Goal: Task Accomplishment & Management: Use online tool/utility

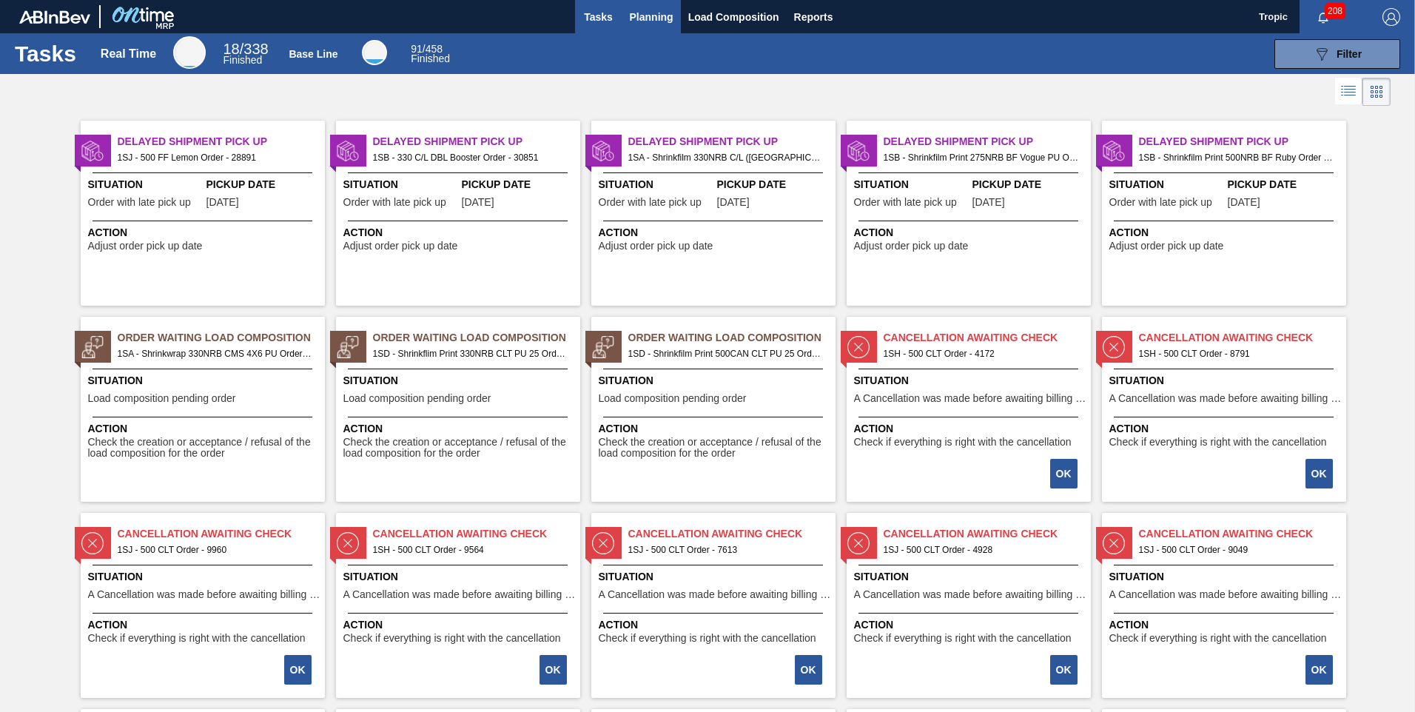
click at [644, 13] on span "Planning" at bounding box center [652, 17] width 44 height 18
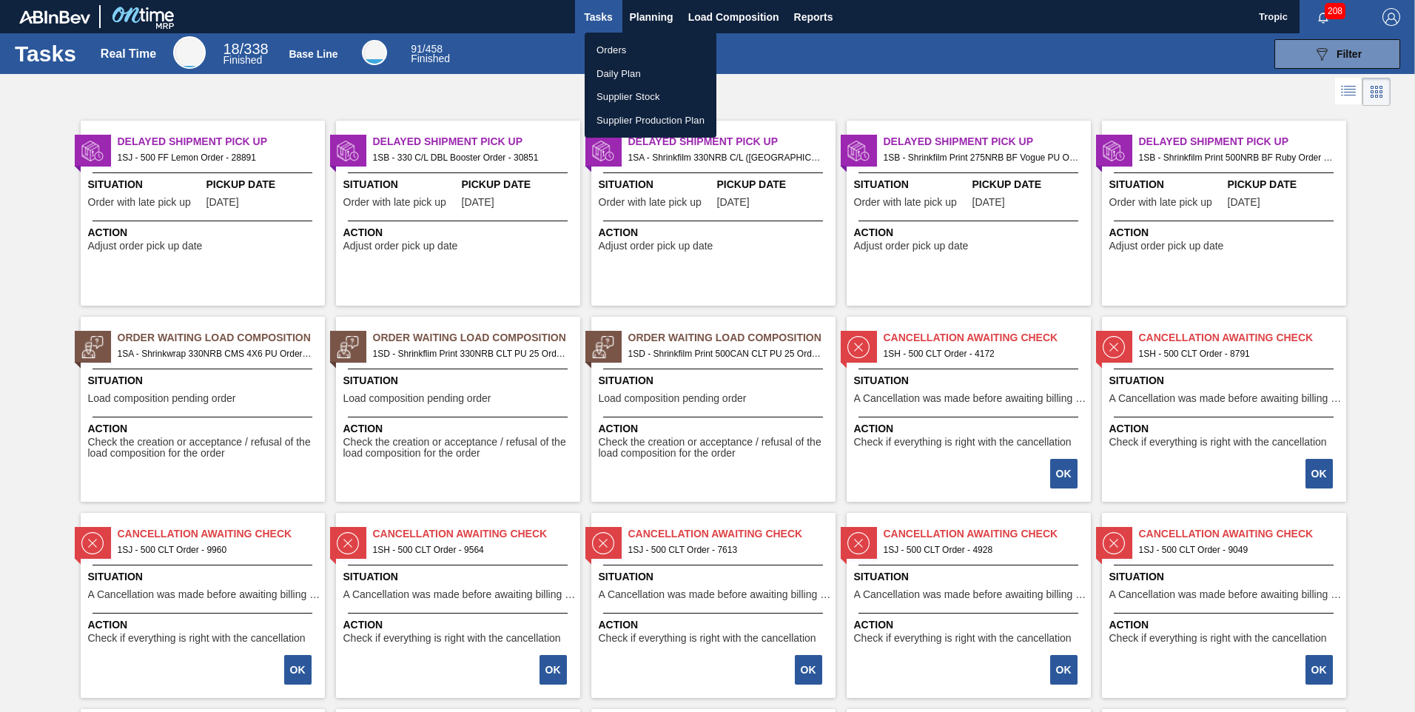
click at [619, 47] on li "Orders" at bounding box center [651, 50] width 132 height 24
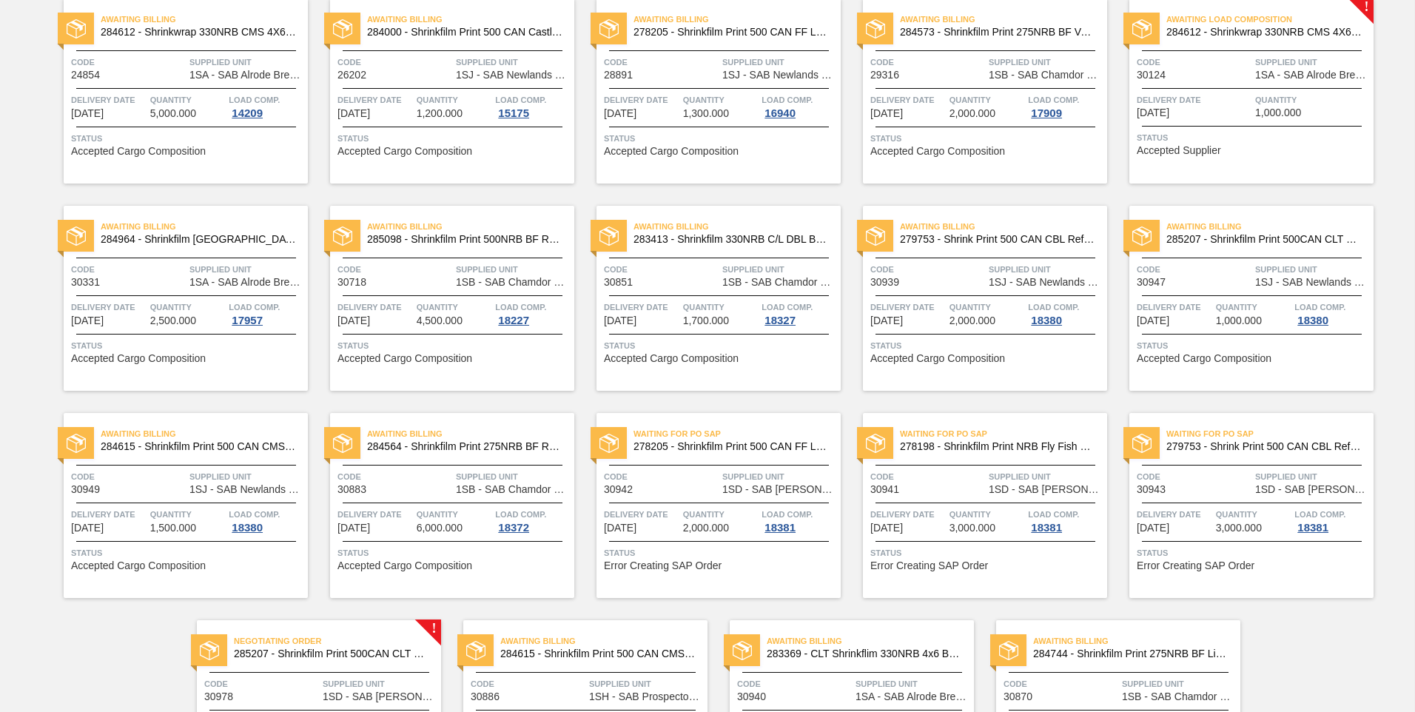
scroll to position [281, 0]
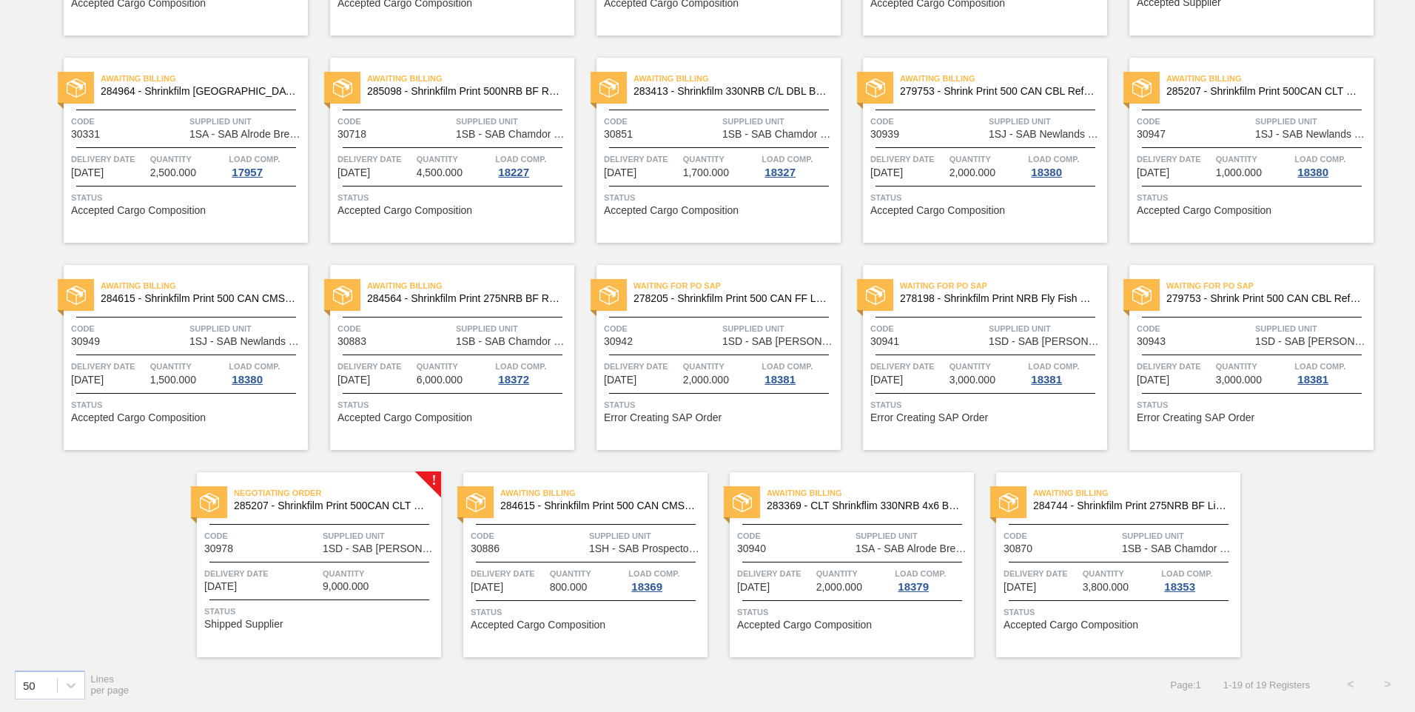
click at [369, 541] on span "Supplied Unit" at bounding box center [380, 535] width 115 height 15
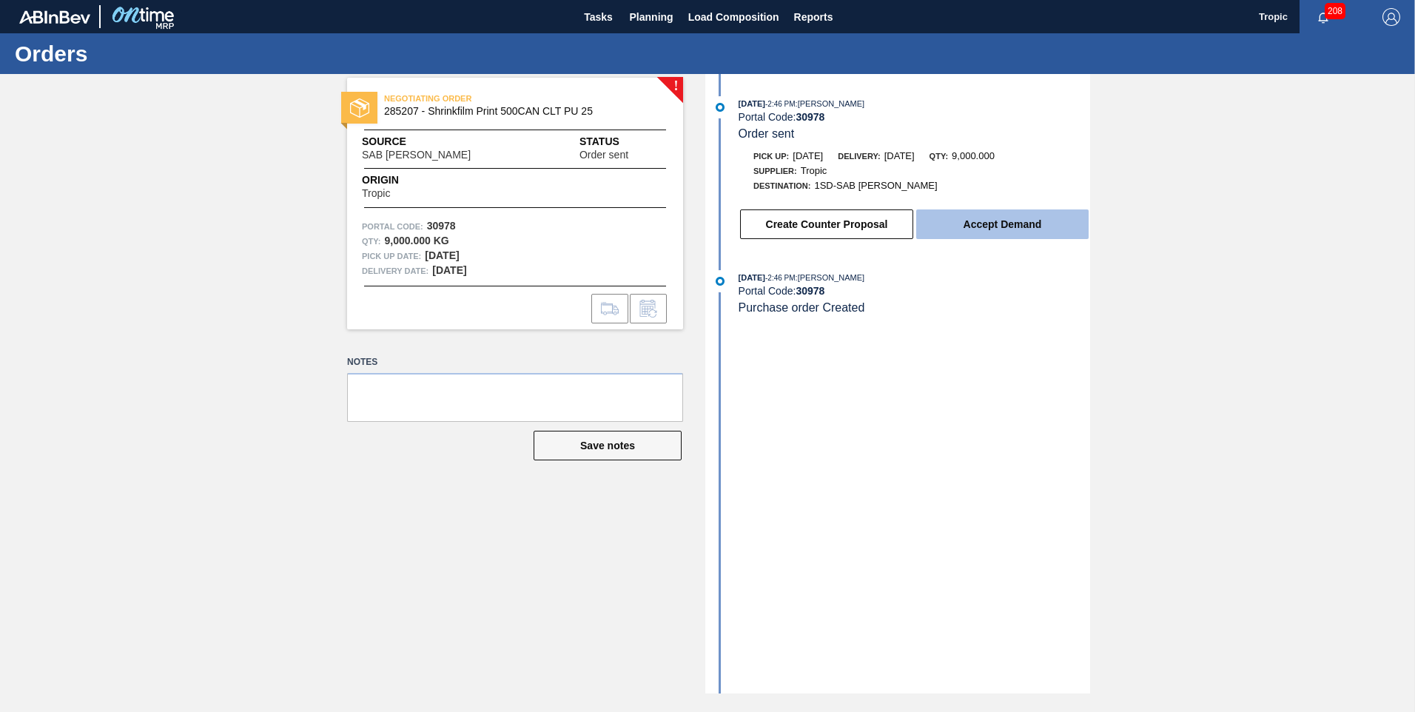
click at [1009, 234] on button "Accept Demand" at bounding box center [1002, 224] width 172 height 30
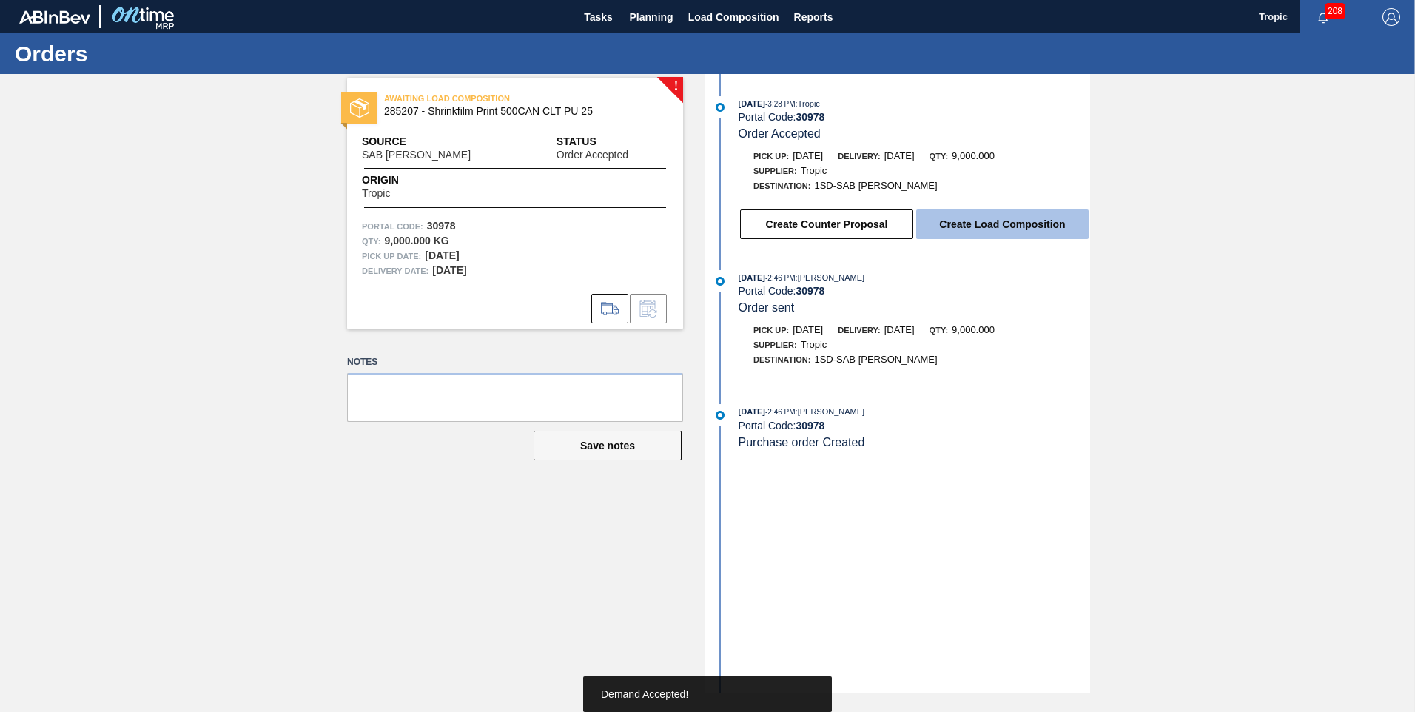
click at [1010, 221] on button "Create Load Composition" at bounding box center [1002, 224] width 172 height 30
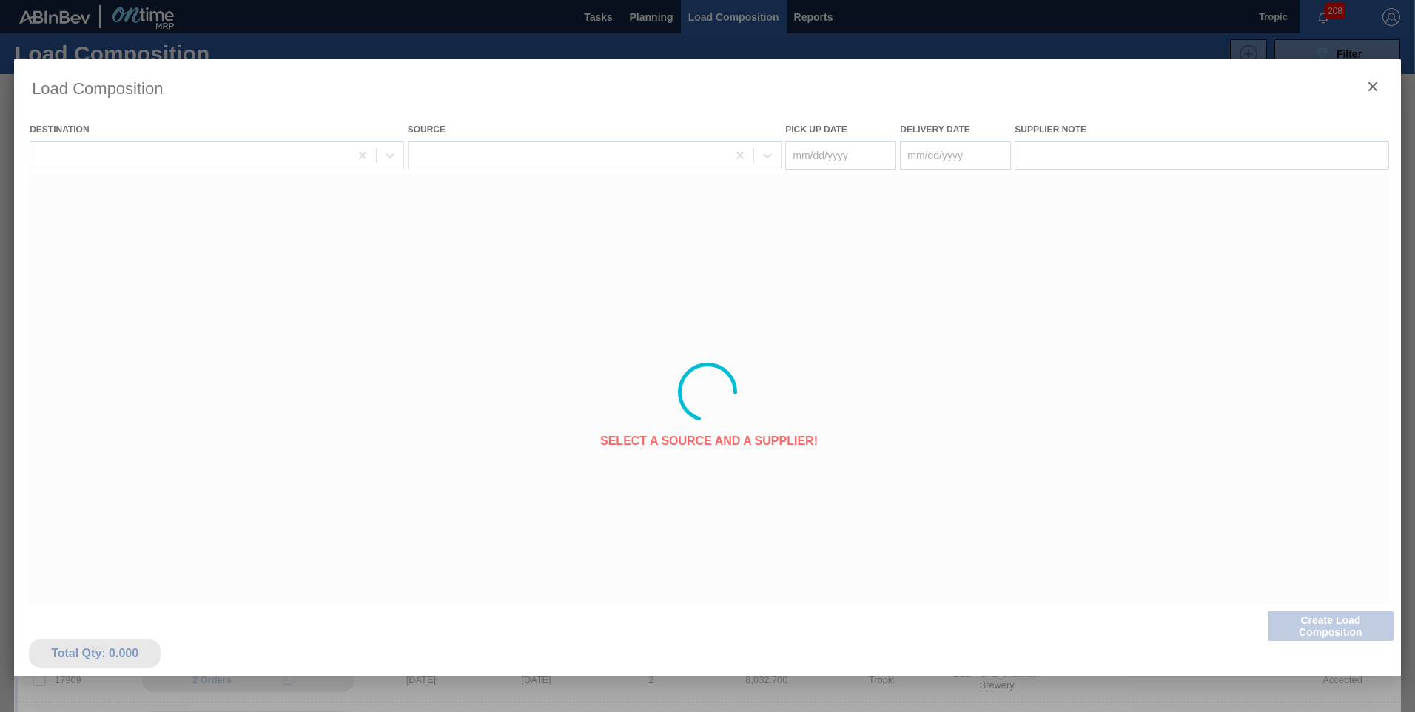
type Date "[DATE]"
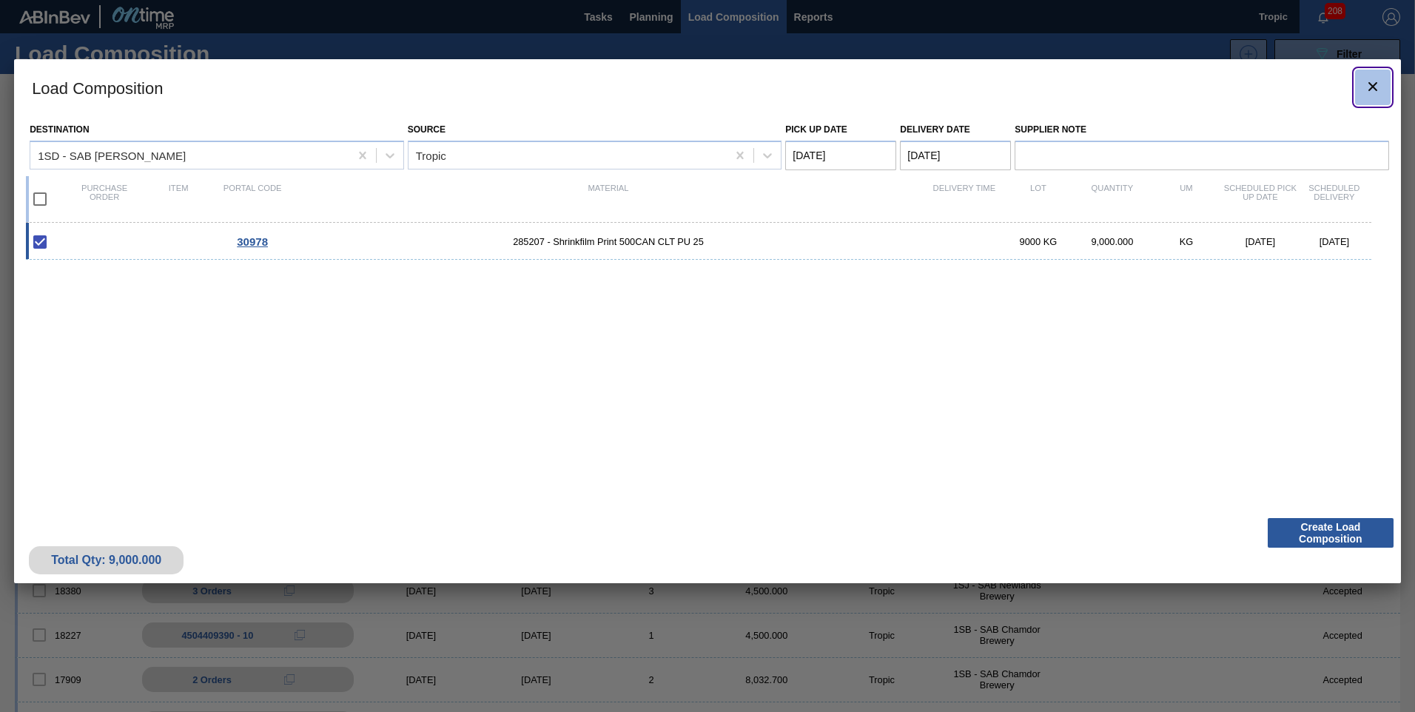
click at [1378, 85] on icon "botão de ícone" at bounding box center [1373, 87] width 18 height 18
